Goal: Contribute content: Add original content to the website for others to see

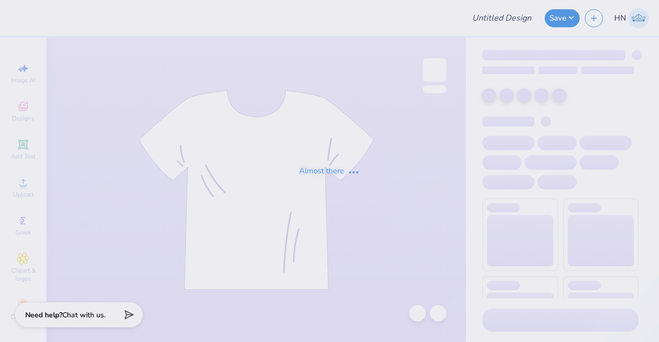
type input "Columbia Korean Festival Merch!"
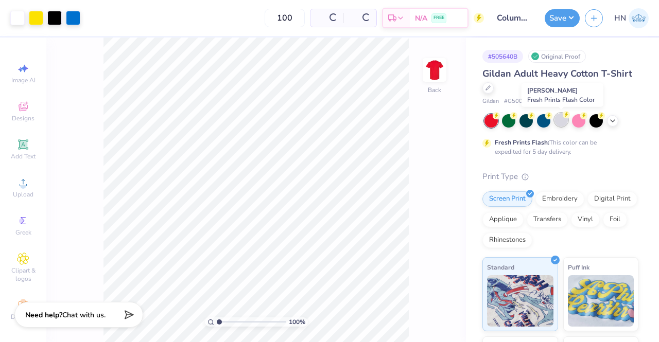
click at [564, 123] on div at bounding box center [560, 119] width 13 height 13
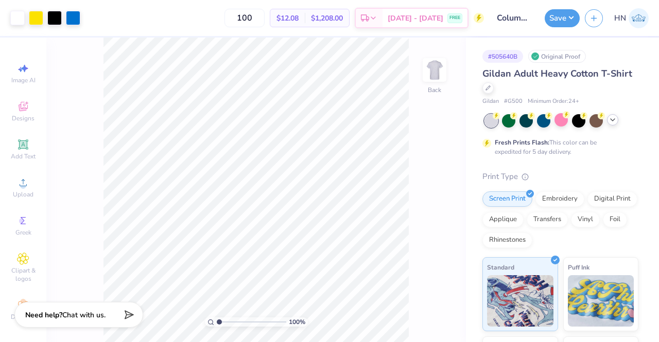
click at [614, 119] on polyline at bounding box center [612, 120] width 4 height 2
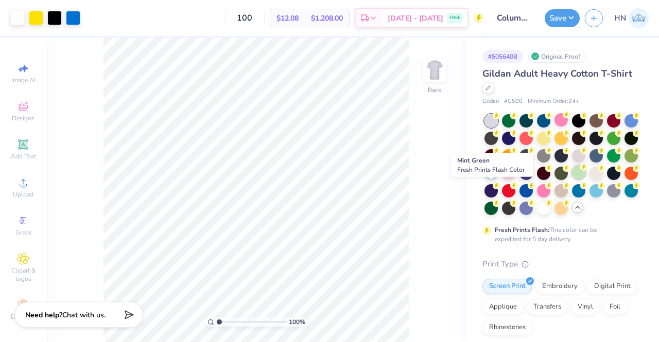
click at [572, 179] on div at bounding box center [578, 172] width 13 height 13
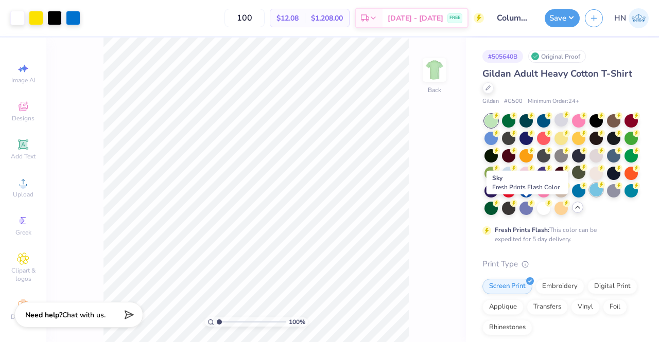
click at [589, 197] on div at bounding box center [595, 189] width 13 height 13
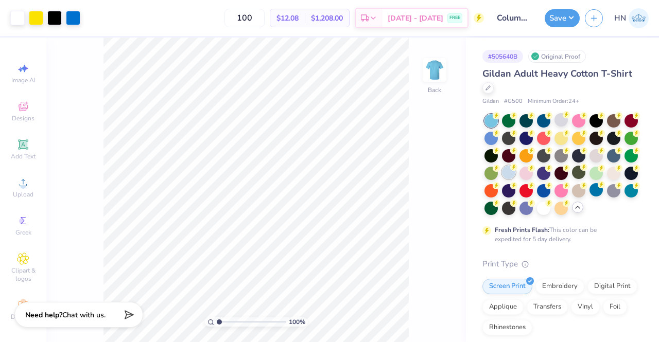
click at [515, 171] on div at bounding box center [508, 172] width 13 height 13
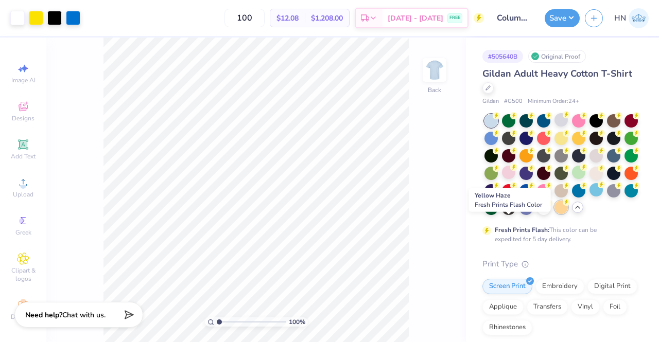
click at [554, 214] on div at bounding box center [560, 207] width 13 height 13
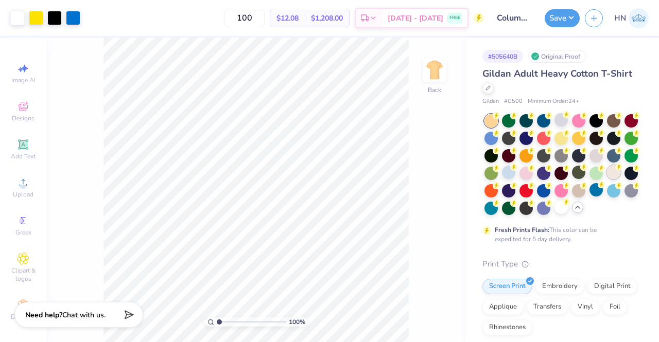
click at [607, 179] on div at bounding box center [613, 172] width 13 height 13
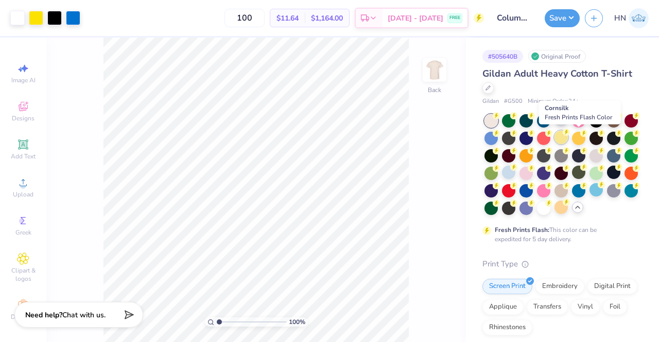
click at [568, 137] on div at bounding box center [560, 137] width 13 height 13
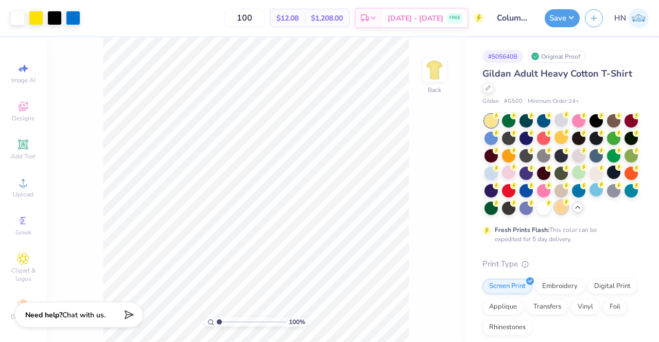
click at [554, 214] on div at bounding box center [560, 207] width 13 height 13
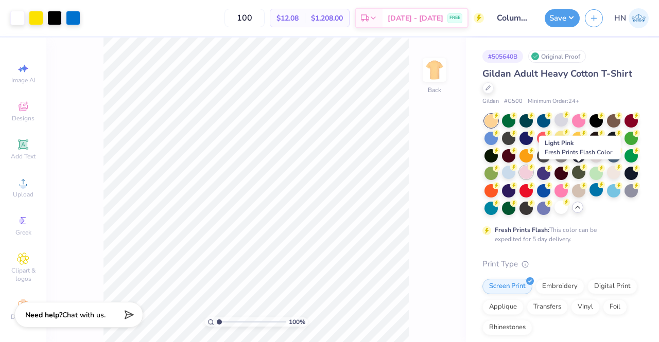
click at [533, 175] on div at bounding box center [525, 172] width 13 height 13
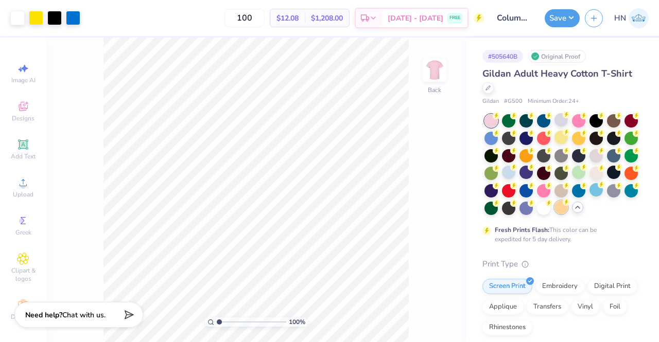
click at [554, 214] on div at bounding box center [560, 207] width 13 height 13
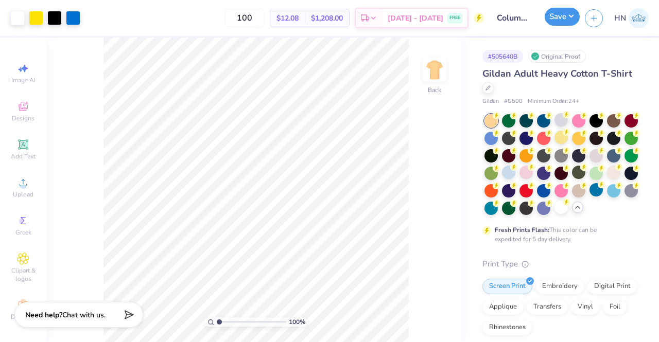
click at [568, 10] on button "Save" at bounding box center [561, 17] width 35 height 18
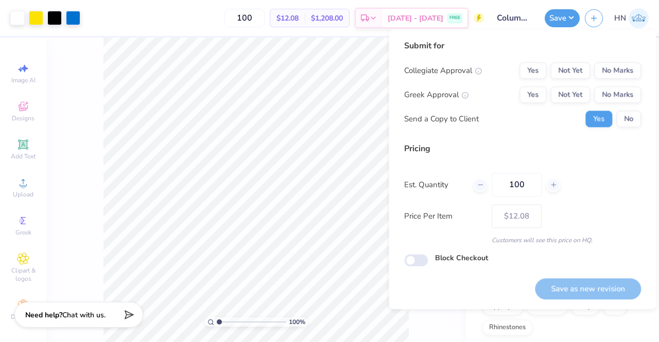
click at [614, 55] on div "Submit for Collegiate Approval Yes Not Yet No Marks Greek Approval Yes Not Yet …" at bounding box center [522, 87] width 237 height 95
click at [614, 69] on button "No Marks" at bounding box center [617, 70] width 47 height 16
click at [617, 91] on button "No Marks" at bounding box center [617, 94] width 47 height 16
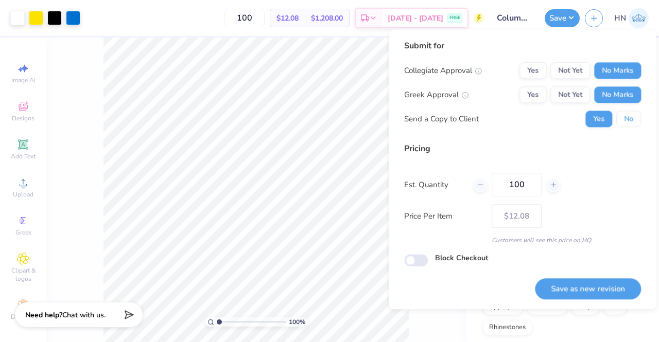
click at [622, 121] on button "No" at bounding box center [628, 119] width 25 height 16
click at [591, 282] on button "Save as new revision" at bounding box center [588, 288] width 106 height 21
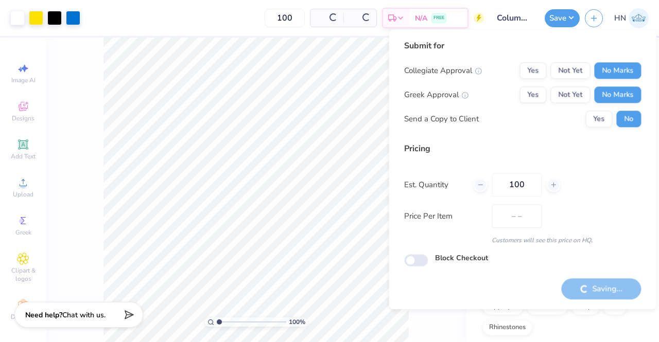
type input "$12.08"
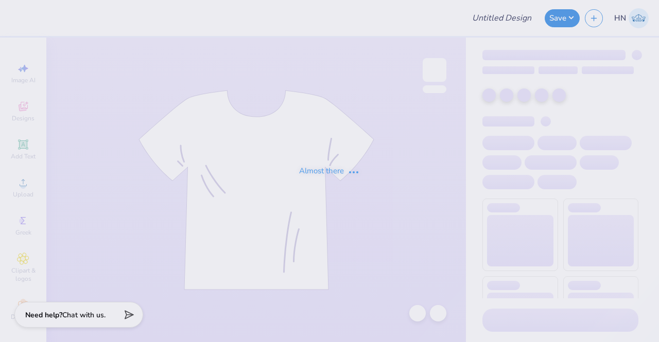
type input "Columbia Korean Festival Merch!"
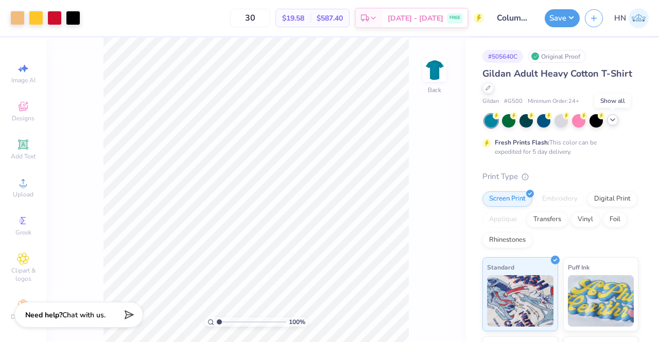
click at [612, 121] on polyline at bounding box center [612, 120] width 4 height 2
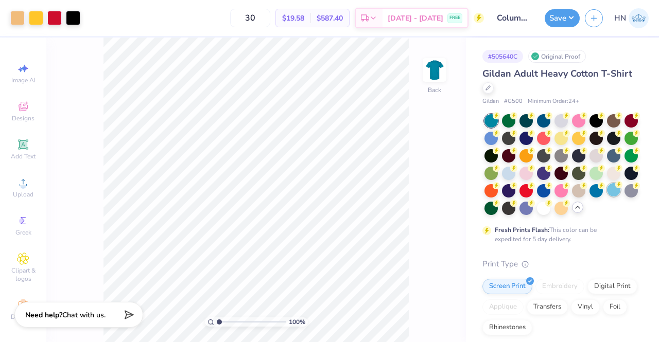
click at [607, 197] on div at bounding box center [613, 189] width 13 height 13
drag, startPoint x: 554, startPoint y: 16, endPoint x: 559, endPoint y: 23, distance: 9.2
click at [554, 16] on button "Save" at bounding box center [561, 17] width 35 height 18
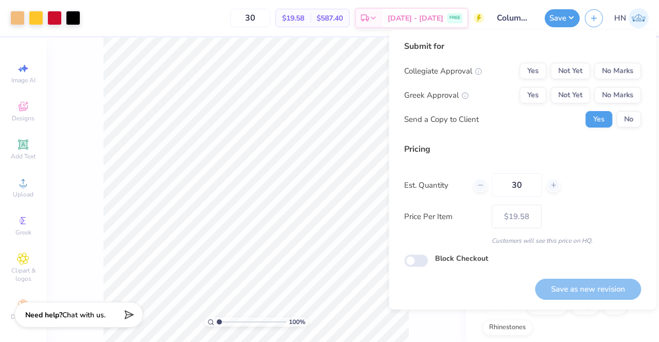
click at [605, 80] on div "Collegiate Approval Yes Not Yet No Marks Greek Approval Yes Not Yet No Marks Se…" at bounding box center [522, 95] width 237 height 65
click at [608, 73] on button "No Marks" at bounding box center [617, 71] width 47 height 16
click at [611, 90] on button "No Marks" at bounding box center [617, 95] width 47 height 16
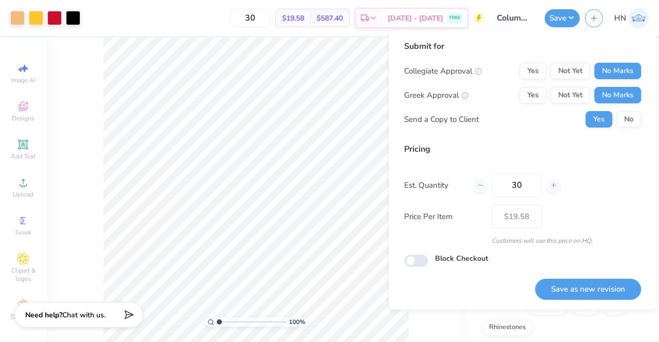
click at [623, 129] on div "Submit for Collegiate Approval Yes Not Yet No Marks Greek Approval Yes Not Yet …" at bounding box center [522, 87] width 237 height 95
click at [623, 124] on button "No" at bounding box center [628, 119] width 25 height 16
click at [569, 292] on button "Save as new revision" at bounding box center [588, 289] width 106 height 21
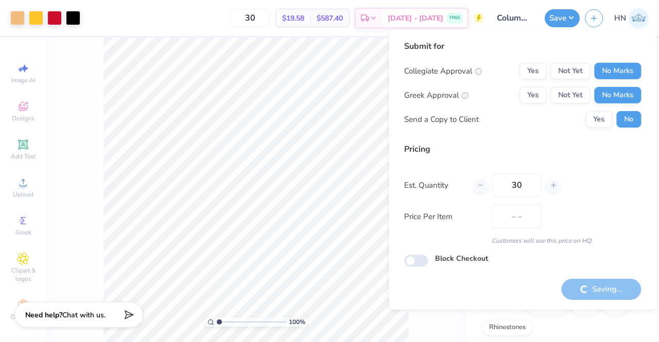
type input "$19.58"
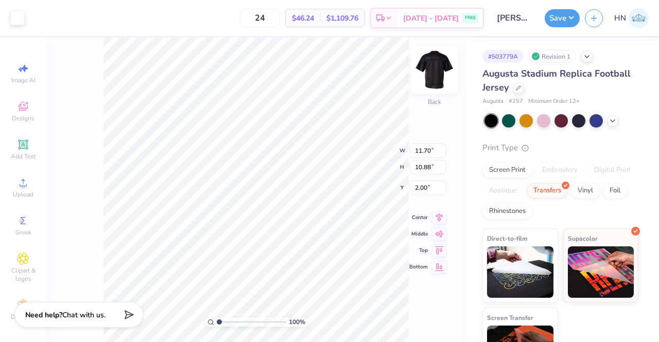
click at [423, 66] on img at bounding box center [434, 69] width 41 height 41
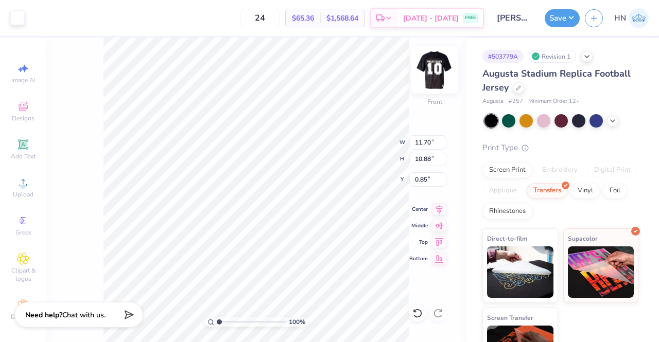
type input "0.62"
click at [258, 318] on input "range" at bounding box center [251, 321] width 69 height 9
click at [435, 109] on div "665 % Front W 11.70 11.70 " H 10.88 10.88 " Y 0.62 0.62 " Center Middle Top Bot…" at bounding box center [255, 190] width 419 height 305
drag, startPoint x: 255, startPoint y: 322, endPoint x: 211, endPoint y: 326, distance: 44.4
type input "1"
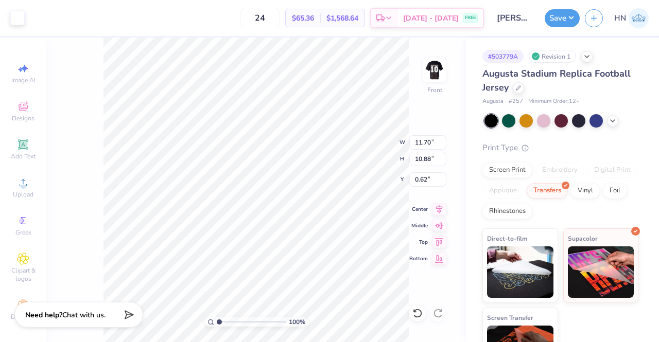
click at [217, 326] on input "range" at bounding box center [251, 321] width 69 height 9
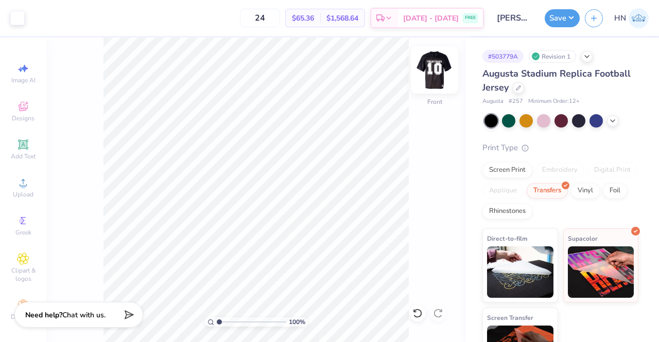
click at [435, 69] on img at bounding box center [434, 69] width 41 height 41
click at [428, 80] on div at bounding box center [434, 69] width 47 height 47
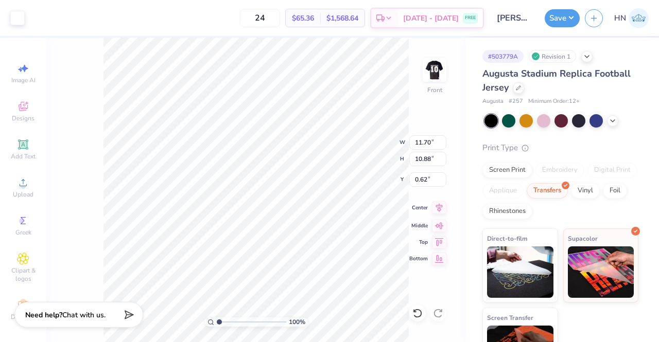
click at [439, 210] on icon at bounding box center [439, 207] width 7 height 9
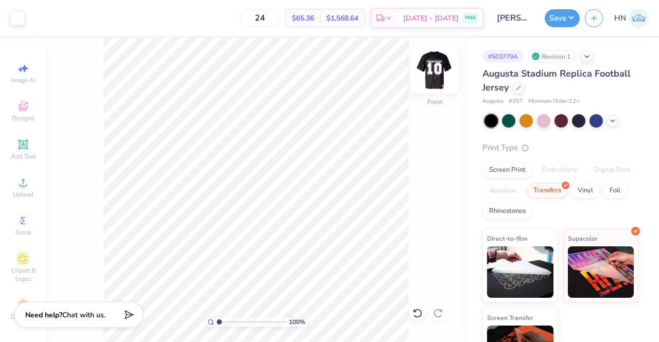
click at [435, 80] on img at bounding box center [434, 69] width 41 height 41
click at [435, 80] on img at bounding box center [434, 70] width 21 height 21
click at [429, 68] on img at bounding box center [434, 69] width 41 height 41
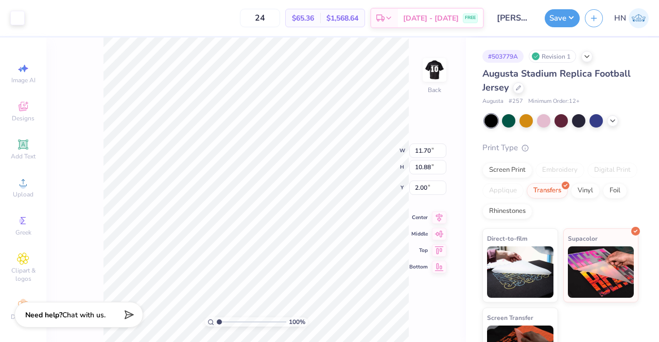
click at [434, 70] on img at bounding box center [434, 70] width 21 height 21
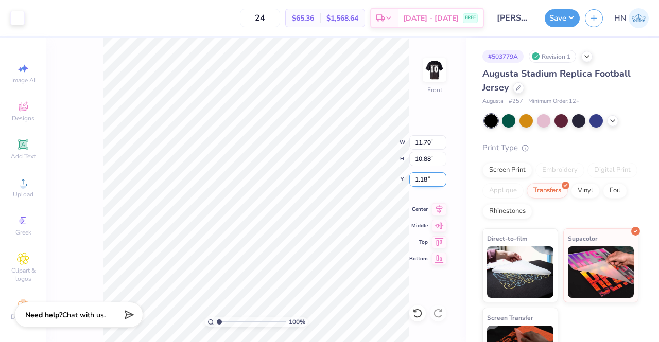
click at [426, 181] on input "1.18" at bounding box center [427, 179] width 37 height 14
type input "1"
type input "1.00"
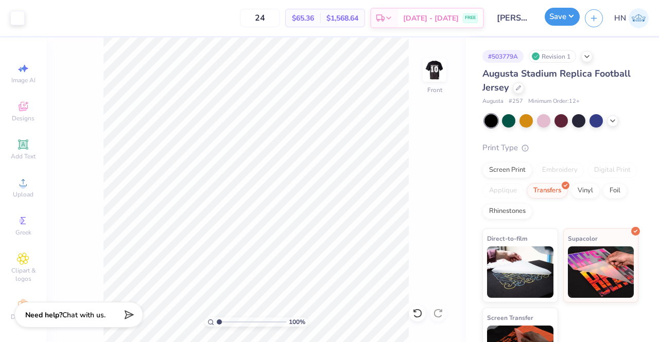
click at [555, 21] on button "Save" at bounding box center [561, 17] width 35 height 18
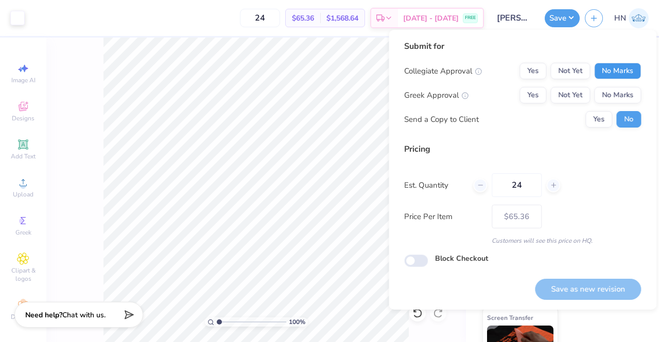
click at [605, 66] on button "No Marks" at bounding box center [617, 71] width 47 height 16
click at [609, 97] on button "No Marks" at bounding box center [617, 95] width 47 height 16
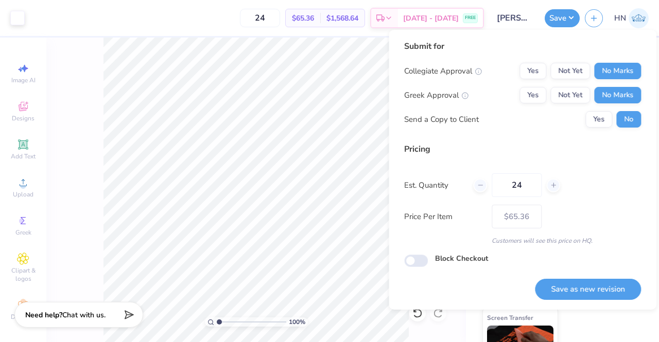
drag, startPoint x: 578, startPoint y: 289, endPoint x: 397, endPoint y: 258, distance: 183.7
click at [578, 289] on button "Save as new revision" at bounding box center [588, 289] width 106 height 21
type input "$65.36"
